Goal: Task Accomplishment & Management: Manage account settings

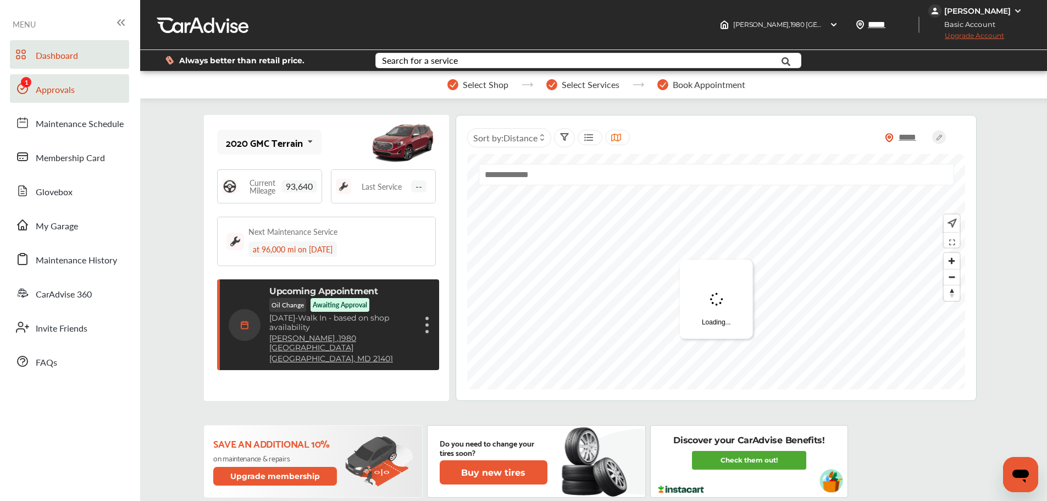
click at [40, 99] on link "Approvals" at bounding box center [69, 88] width 119 height 29
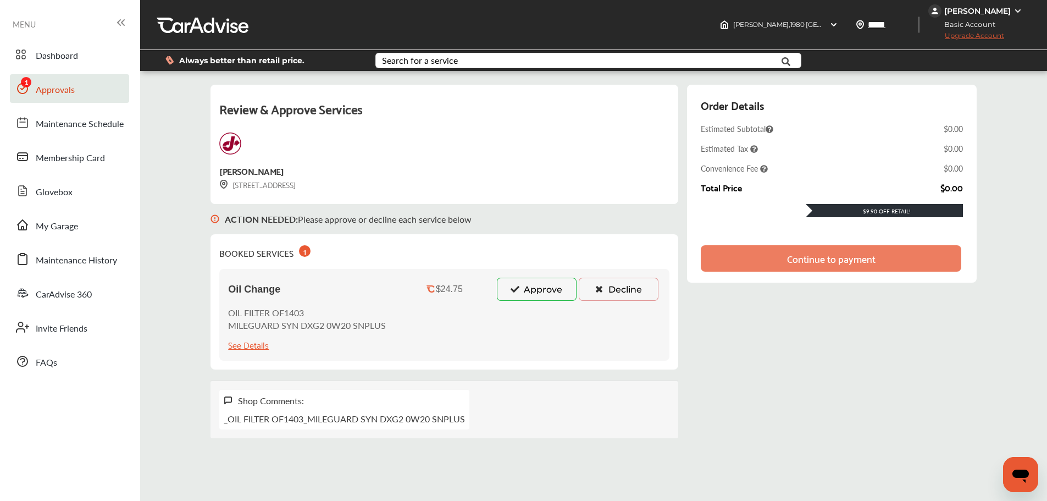
click at [528, 291] on button "Approve" at bounding box center [537, 289] width 80 height 23
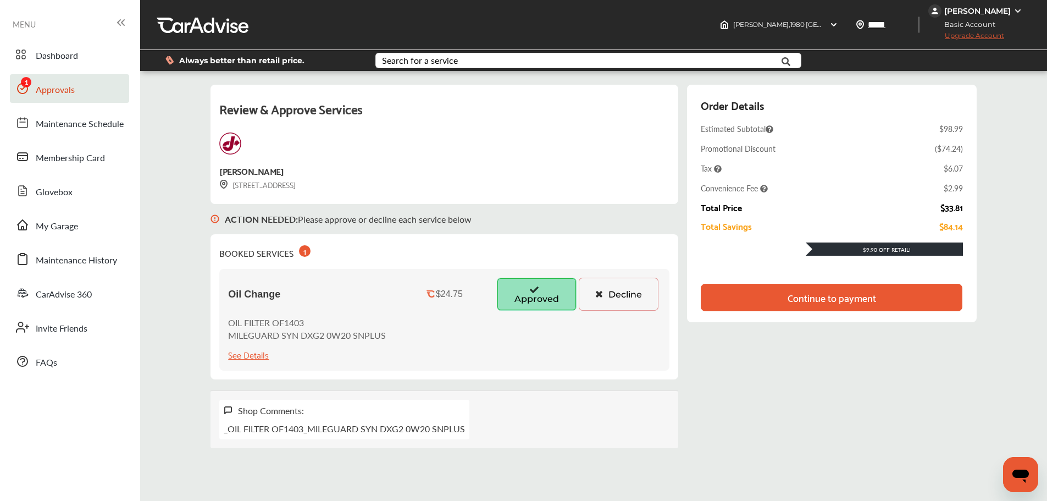
click at [834, 298] on div "Continue to payment" at bounding box center [832, 297] width 88 height 11
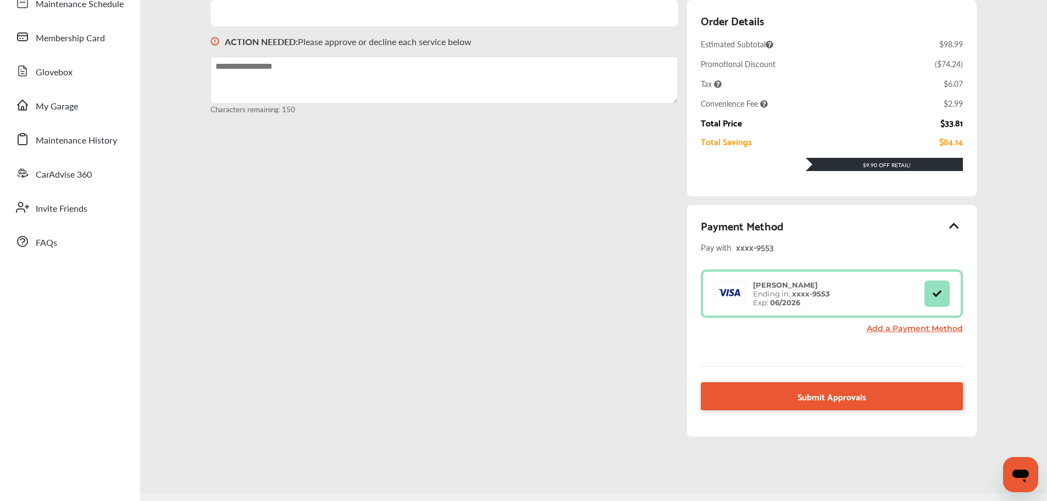
scroll to position [152, 0]
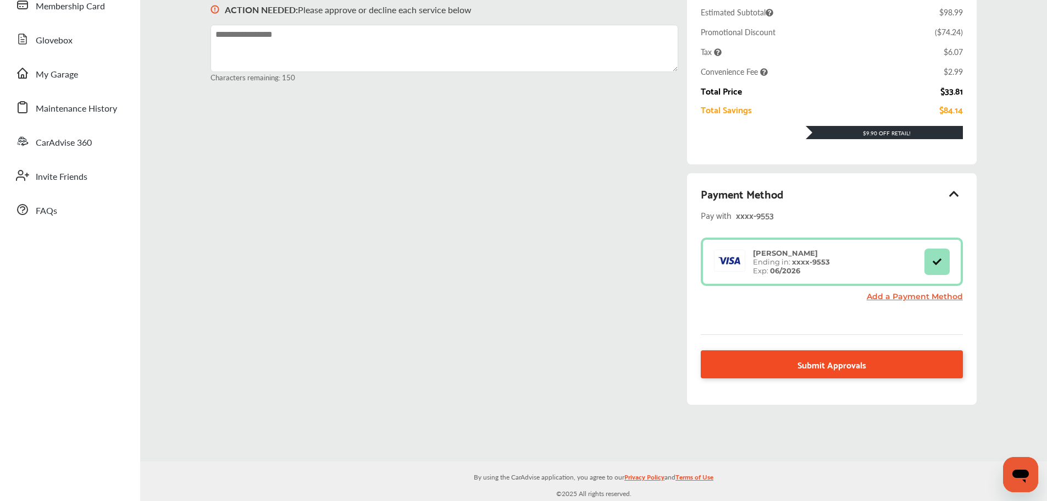
click at [806, 374] on link "Submit Approvals" at bounding box center [832, 364] width 262 height 28
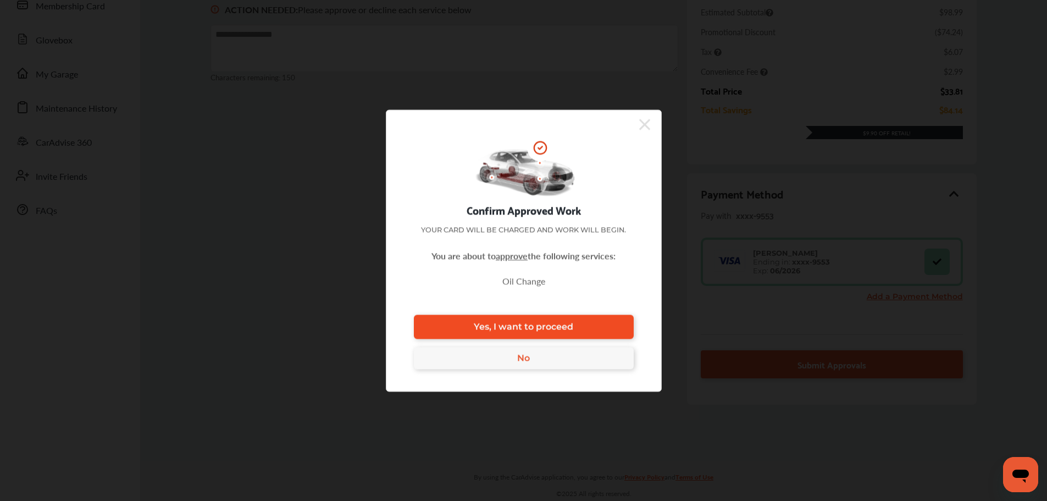
click at [625, 325] on link "Yes, I want to proceed" at bounding box center [524, 326] width 220 height 24
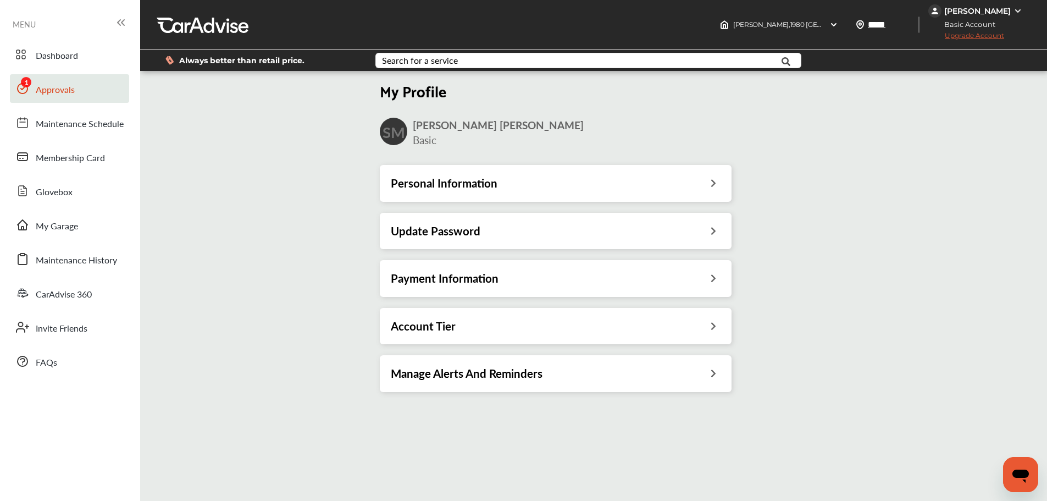
click at [73, 99] on link "Approvals" at bounding box center [69, 88] width 119 height 29
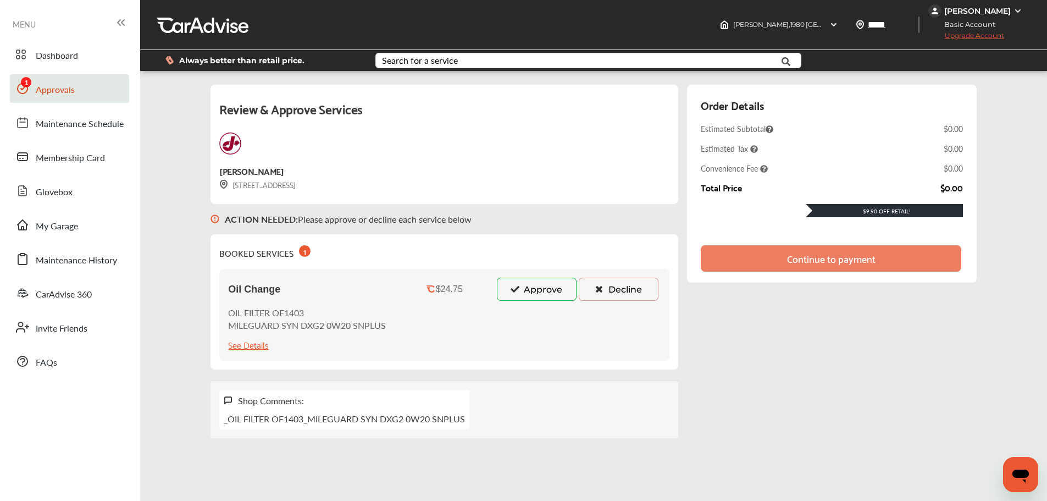
click at [554, 296] on button "Approve" at bounding box center [537, 289] width 80 height 23
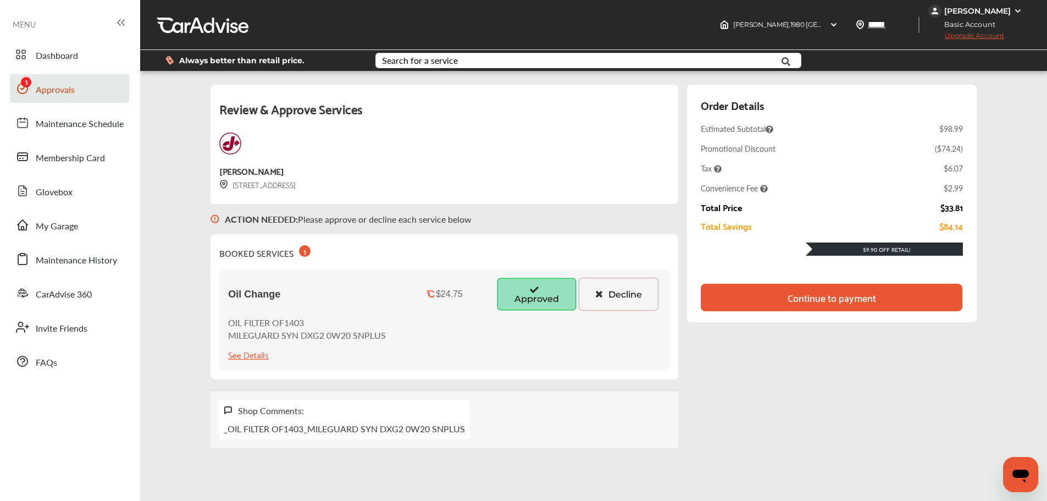
click at [702, 351] on div "Review & Approve Services Jiffy Lube [STREET_ADDRESS] ACTION NEEDED : Please ap…" at bounding box center [594, 266] width 766 height 363
click at [738, 303] on div "Continue to payment" at bounding box center [831, 297] width 261 height 27
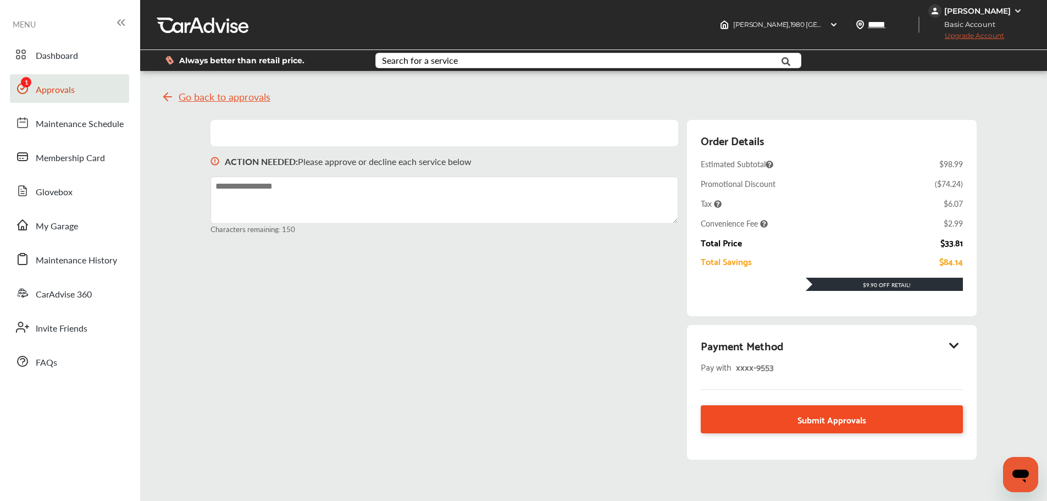
click at [798, 413] on link "Submit Approvals" at bounding box center [832, 419] width 262 height 28
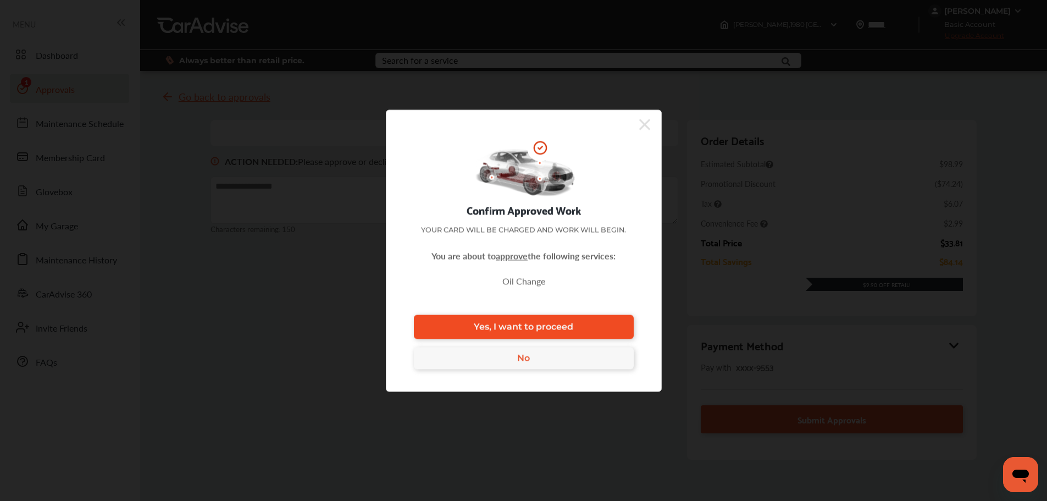
click at [560, 323] on span "Yes, I want to proceed" at bounding box center [523, 327] width 99 height 10
